Goal: Find specific page/section: Find specific page/section

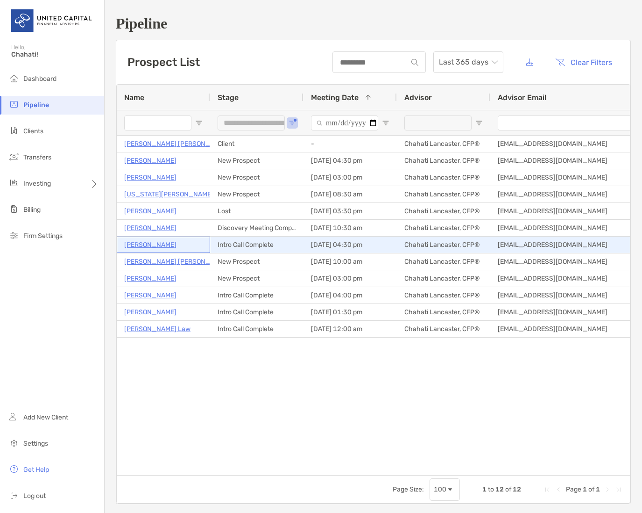
click at [140, 242] on p "[PERSON_NAME]" at bounding box center [150, 245] width 52 height 12
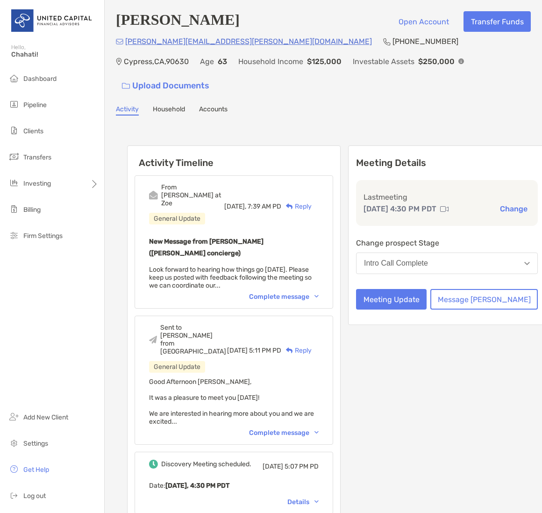
click at [174, 105] on link "Household" at bounding box center [169, 110] width 32 height 10
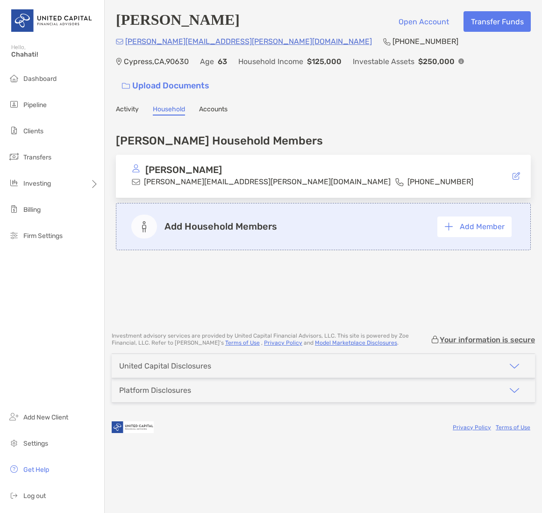
click at [222, 105] on link "Accounts" at bounding box center [213, 110] width 28 height 10
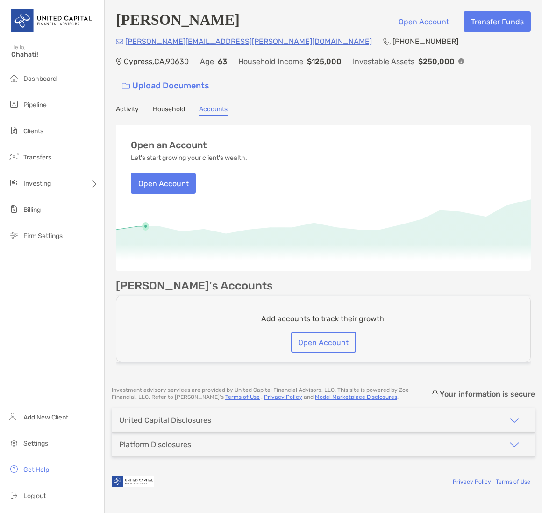
click at [171, 105] on link "Household" at bounding box center [169, 110] width 32 height 10
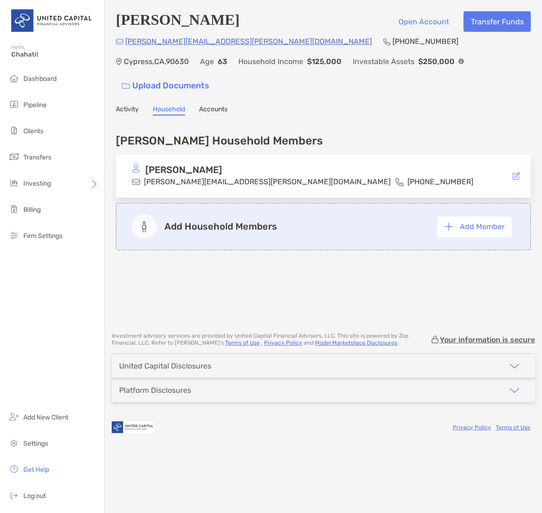
click at [515, 172] on icon at bounding box center [516, 175] width 7 height 7
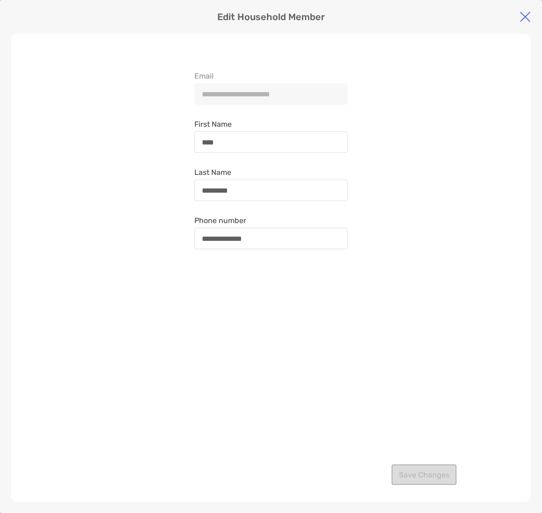
click at [530, 17] on img at bounding box center [525, 16] width 11 height 11
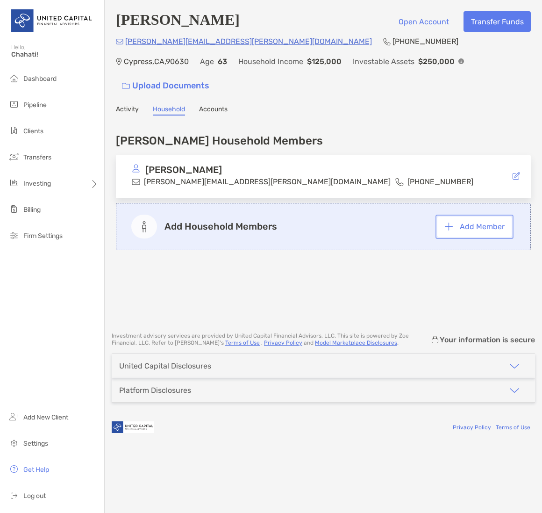
click at [467, 216] on button "Add Member" at bounding box center [474, 226] width 74 height 21
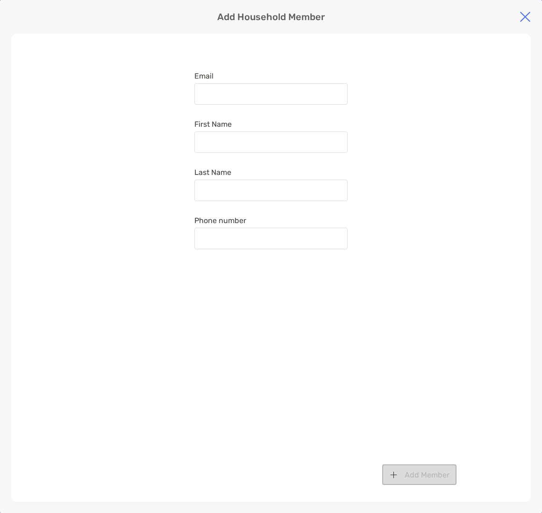
click at [527, 17] on img at bounding box center [525, 16] width 11 height 11
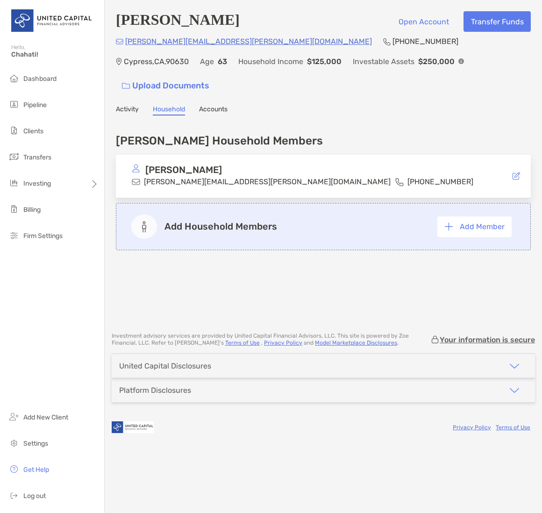
click at [219, 105] on link "Accounts" at bounding box center [213, 110] width 28 height 10
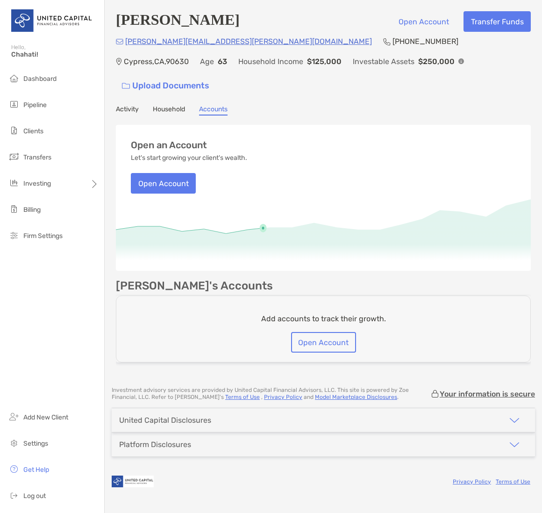
click at [171, 105] on link "Household" at bounding box center [169, 110] width 32 height 10
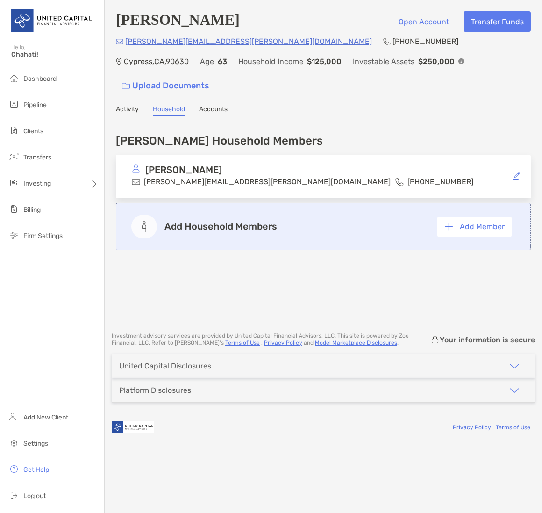
click at [123, 105] on link "Activity" at bounding box center [127, 110] width 23 height 10
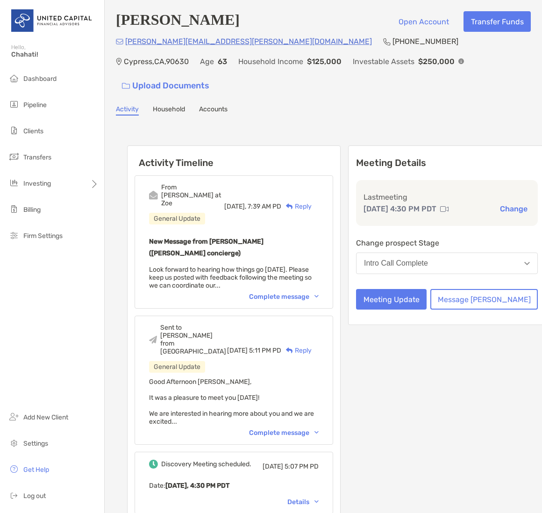
click at [220, 105] on link "Accounts" at bounding box center [213, 110] width 28 height 10
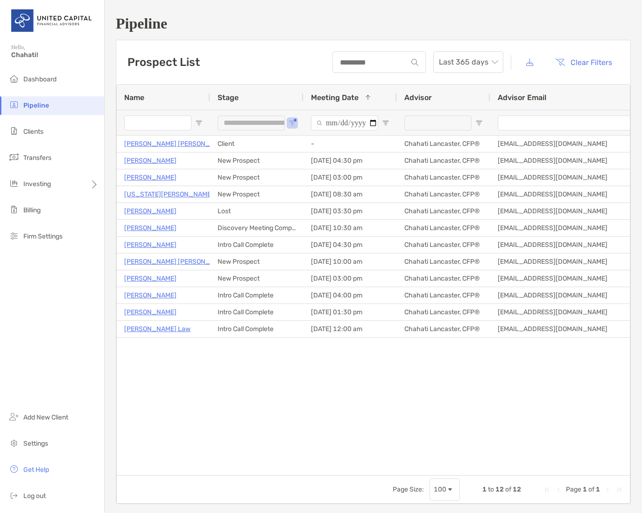
click at [367, 8] on div "**********" at bounding box center [374, 259] width 538 height 519
